Goal: Task Accomplishment & Management: Complete application form

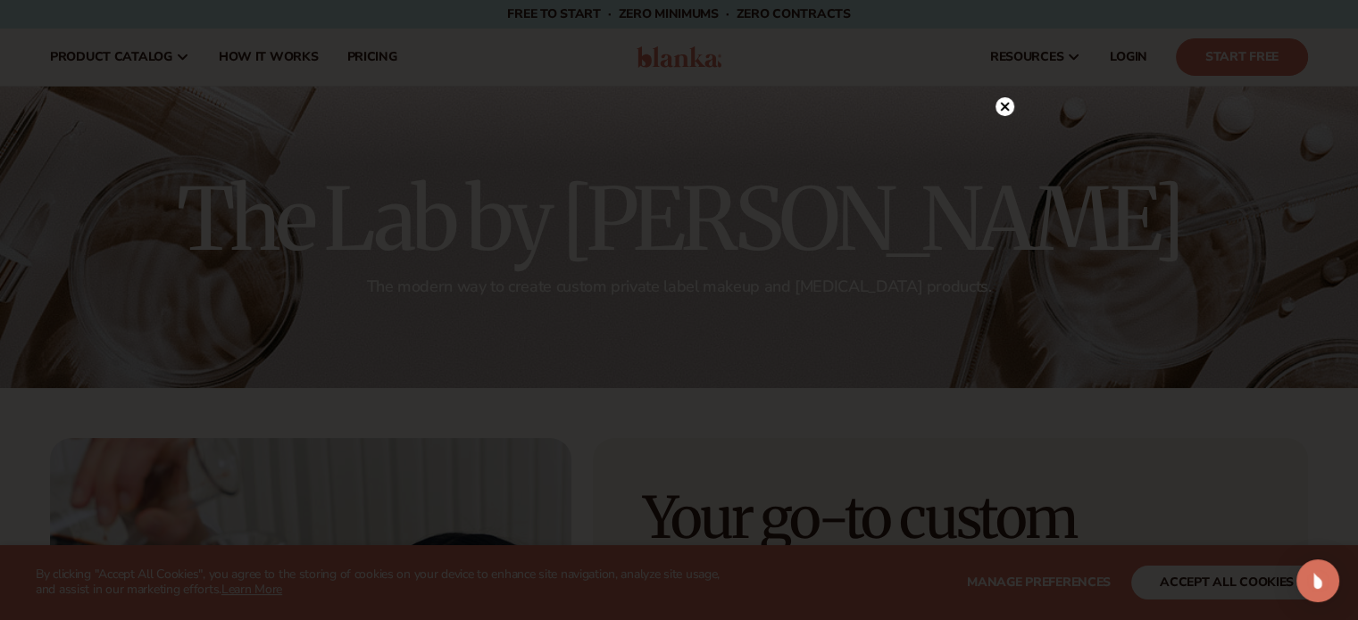
click at [1007, 102] on circle at bounding box center [1004, 106] width 19 height 19
